Goal: Ask a question

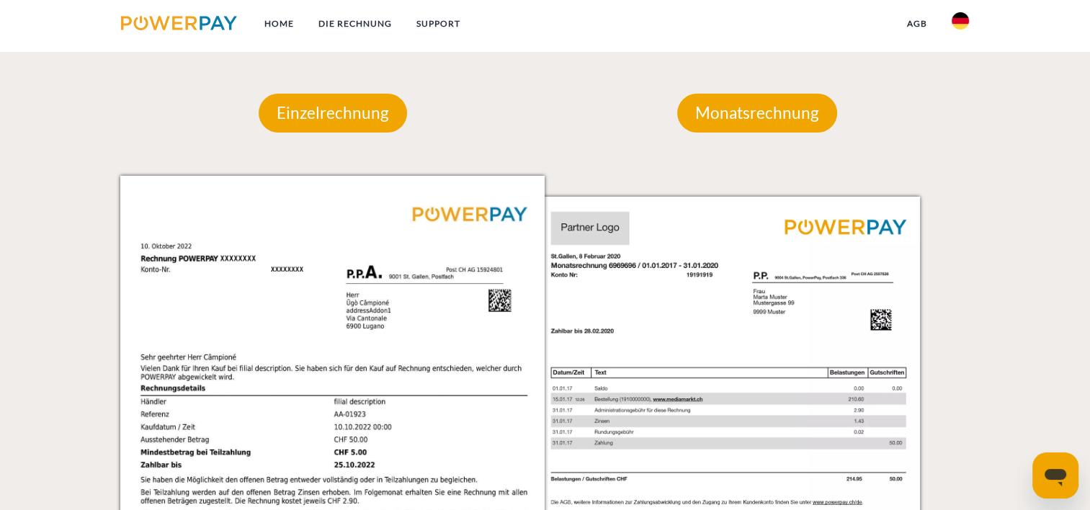
scroll to position [1296, 0]
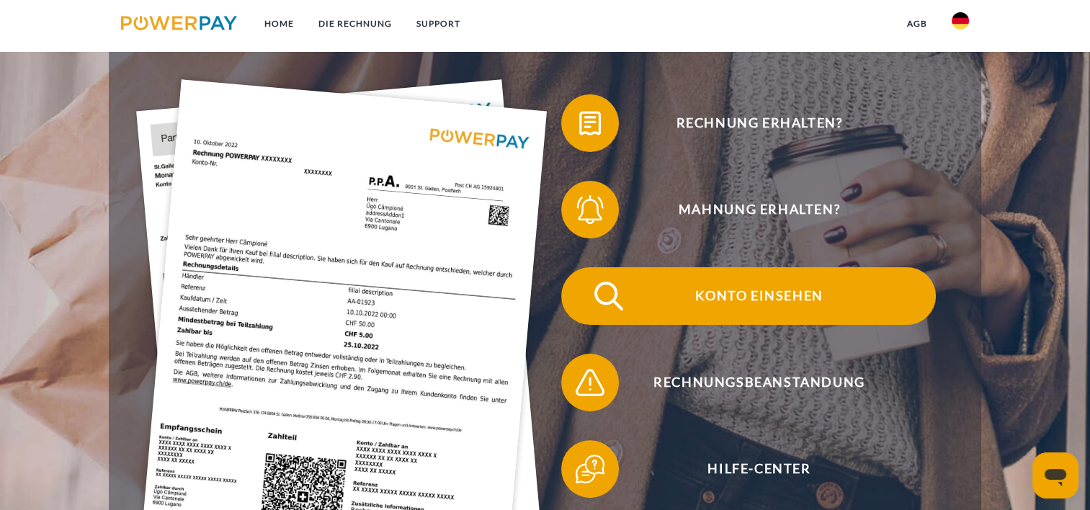
scroll to position [288, 0]
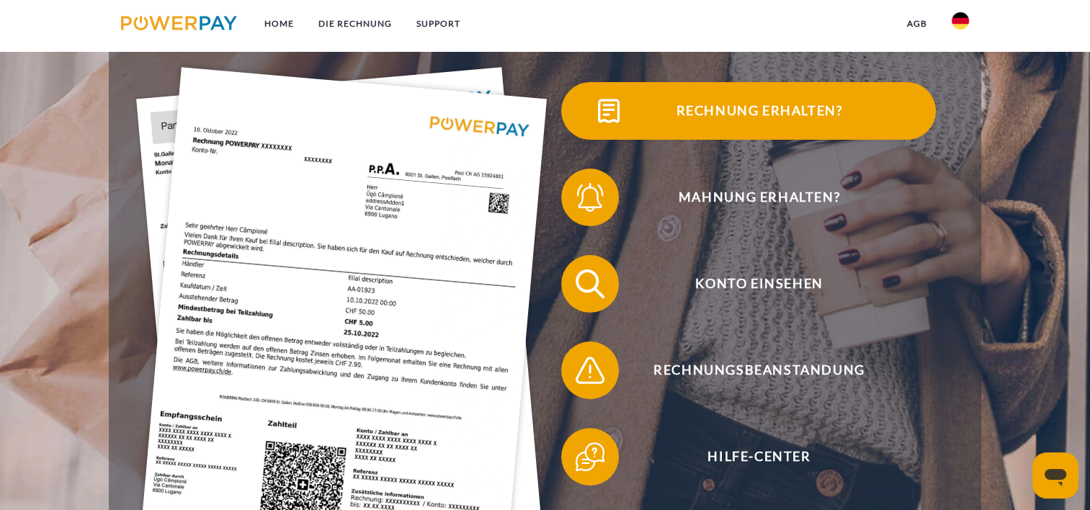
click at [739, 110] on span "Rechnung erhalten?" at bounding box center [759, 111] width 353 height 58
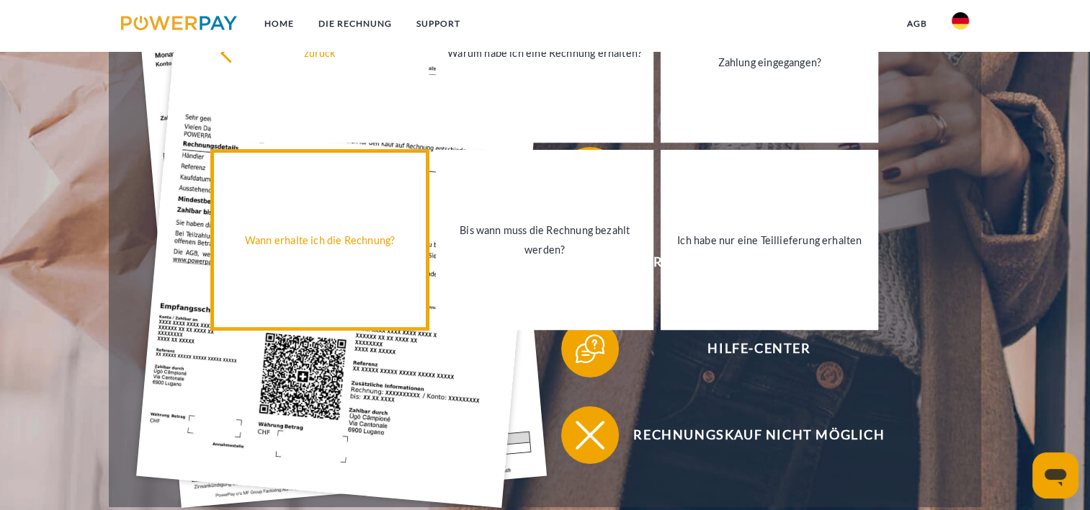
scroll to position [432, 0]
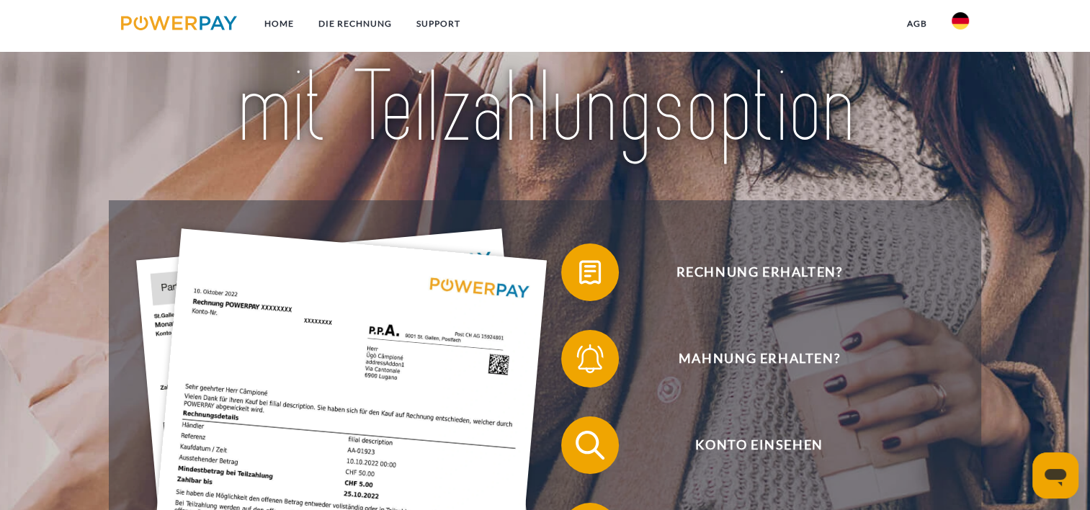
scroll to position [144, 0]
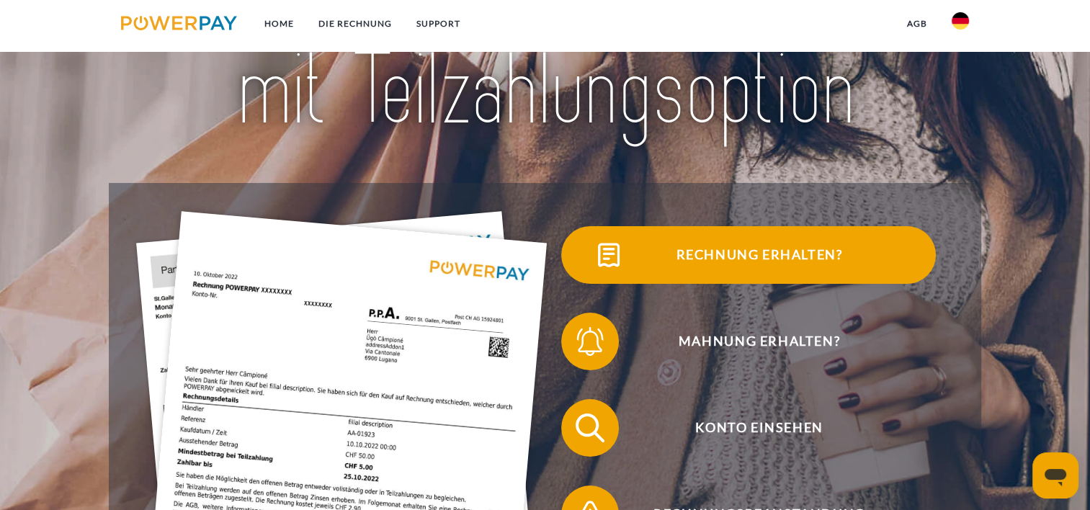
click at [758, 260] on span "Rechnung erhalten?" at bounding box center [759, 255] width 353 height 58
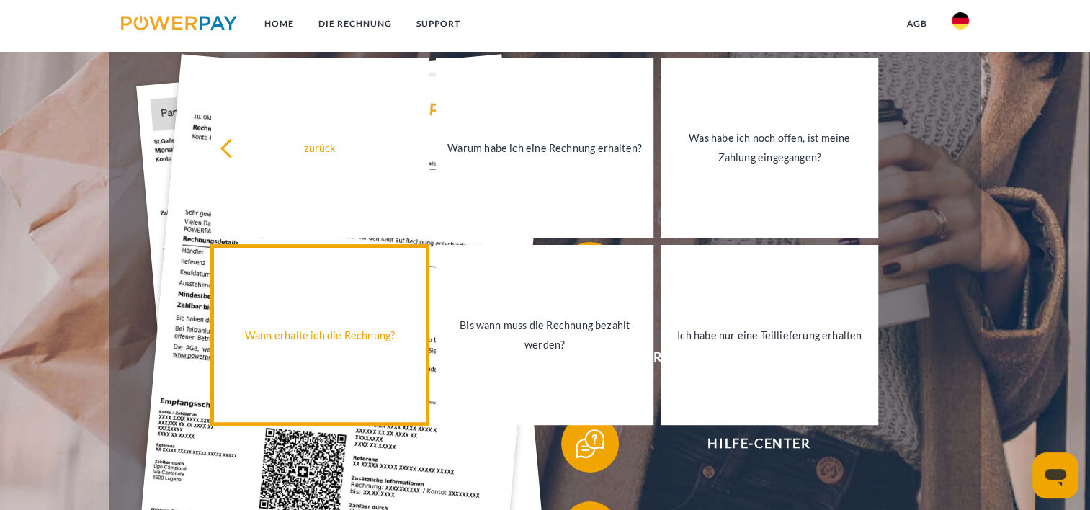
scroll to position [216, 0]
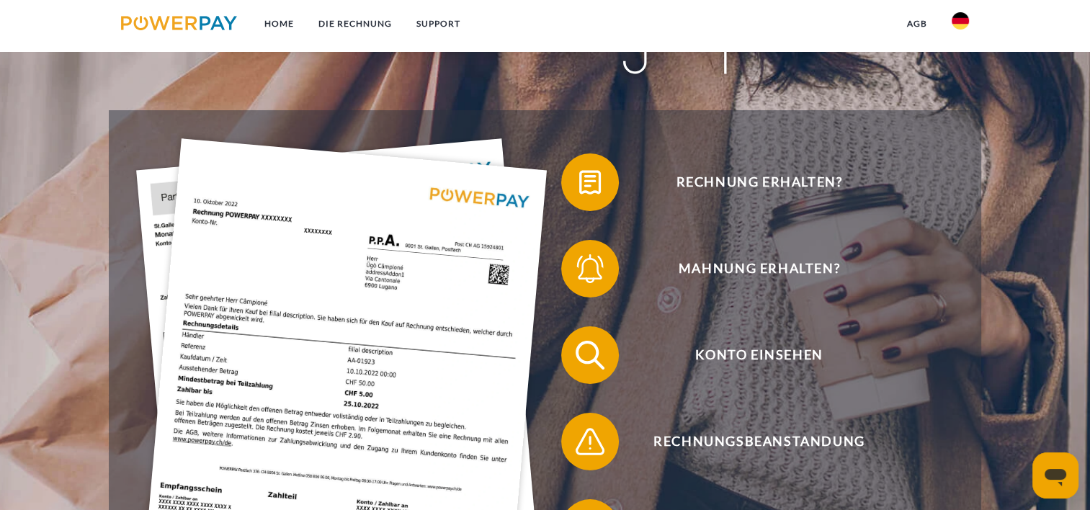
scroll to position [216, 0]
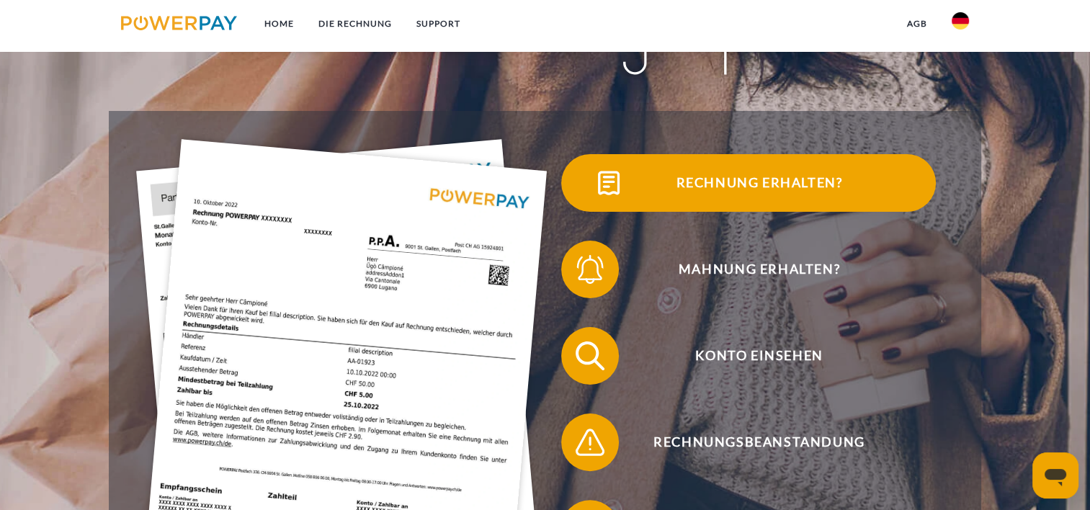
click at [882, 184] on span "Rechnung erhalten?" at bounding box center [759, 183] width 353 height 58
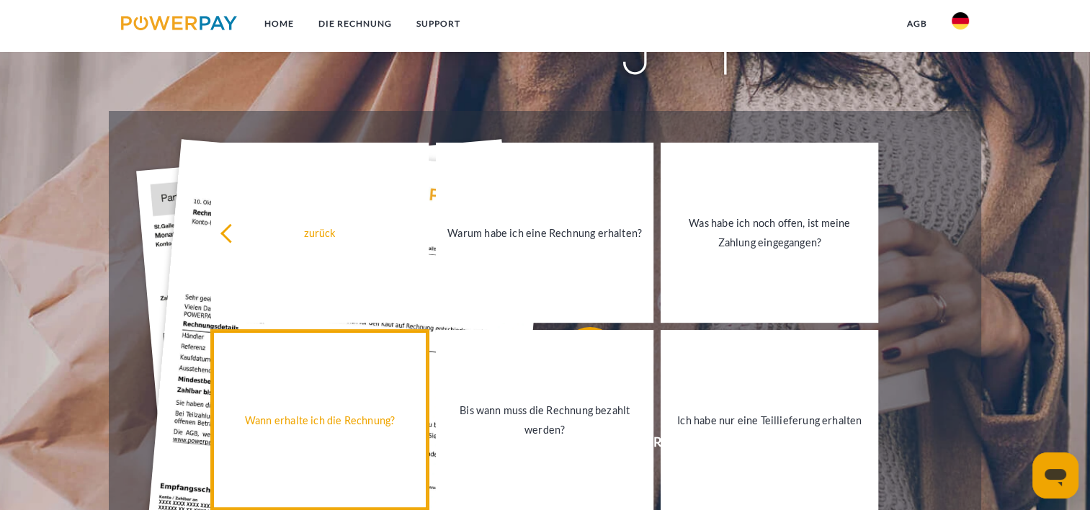
click at [319, 424] on div "Wann erhalte ich die Rechnung?" at bounding box center [320, 419] width 200 height 19
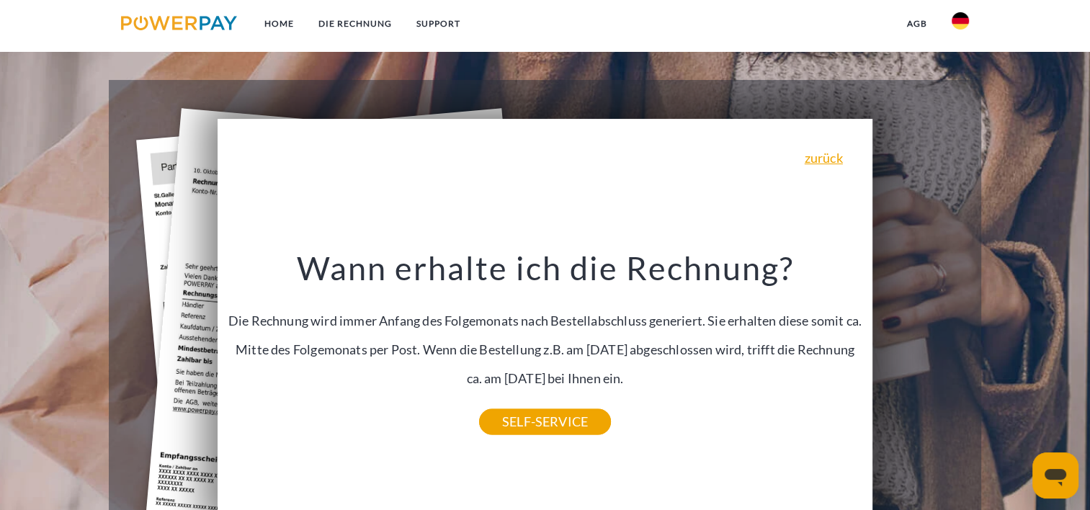
scroll to position [288, 0]
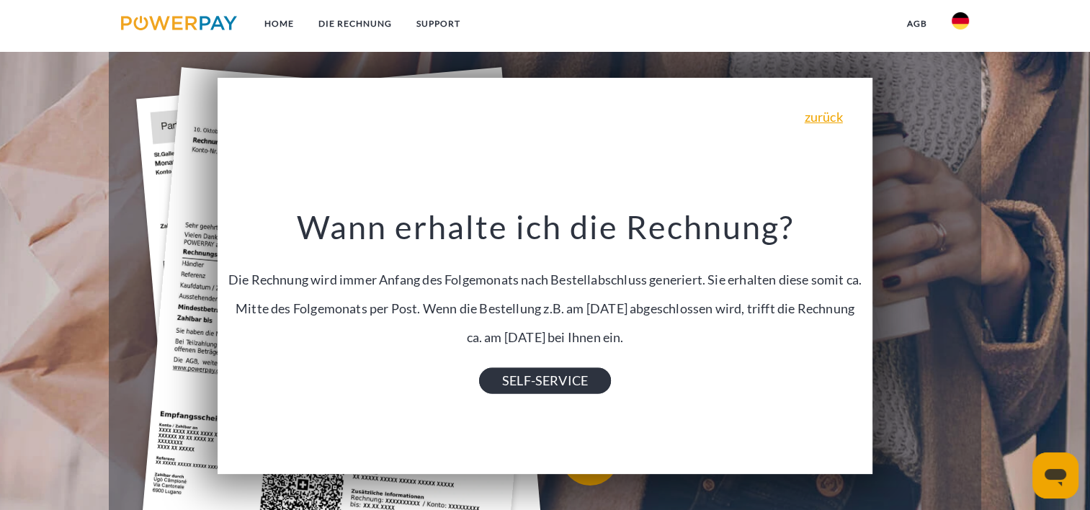
click at [570, 384] on link "SELF-SERVICE" at bounding box center [545, 380] width 132 height 26
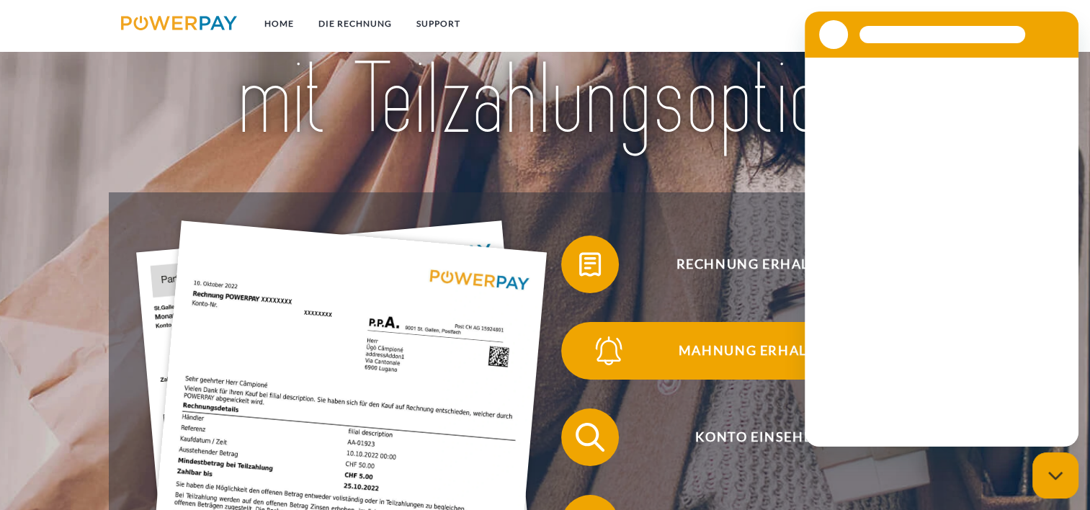
scroll to position [144, 0]
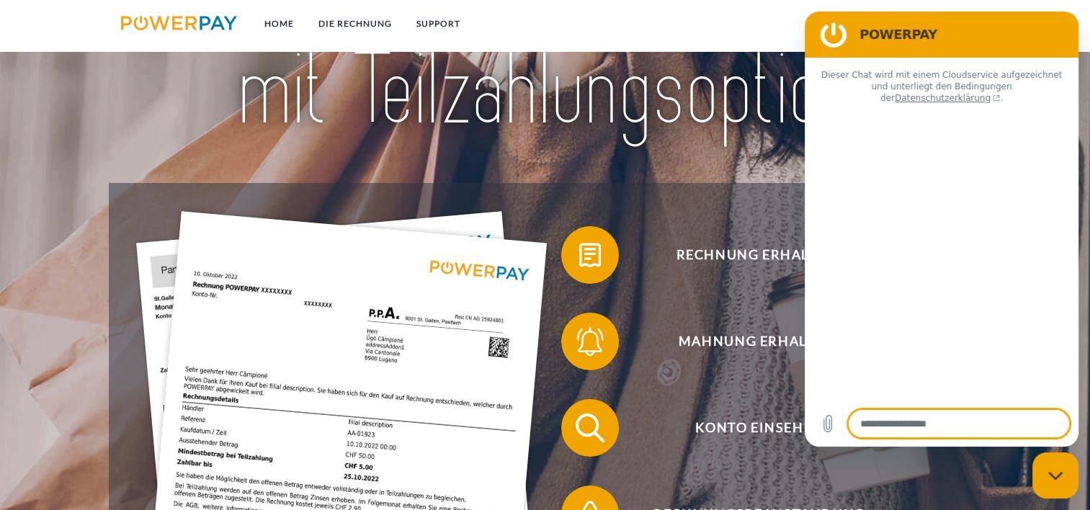
type textarea "*"
